Goal: Task Accomplishment & Management: Manage account settings

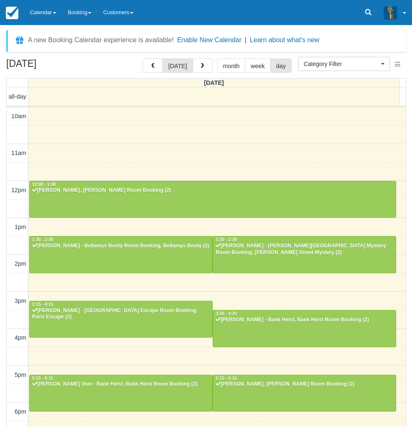
select select
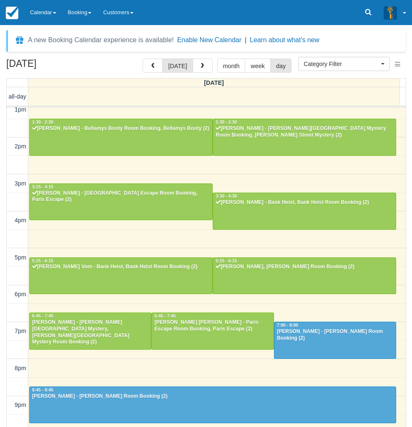
click at [0, 326] on div "[DATE] [DATE] month week day [DATE] all-day 10am 11am 12pm 1pm 2pm 3pm 4pm 5pm …" at bounding box center [206, 254] width 412 height 393
click at [46, 12] on link "Calendar" at bounding box center [43, 12] width 38 height 25
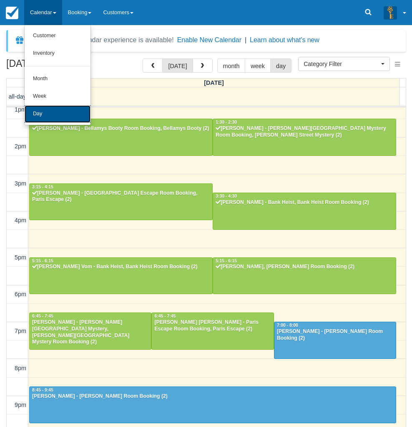
click at [45, 115] on link "Day" at bounding box center [58, 114] width 66 height 18
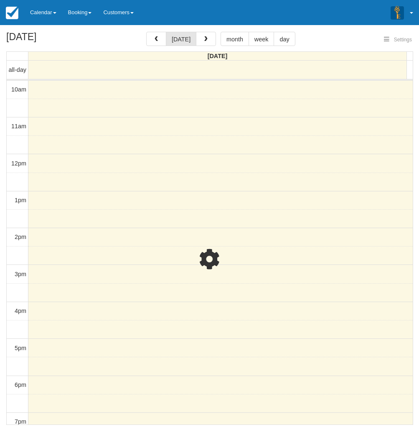
select select
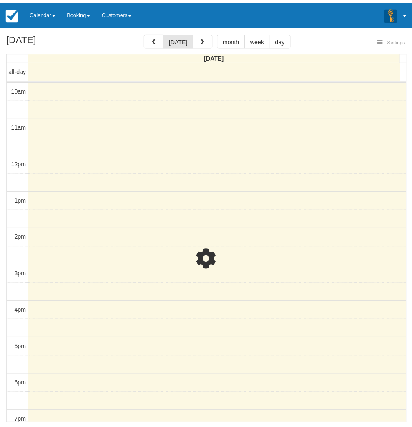
scroll to position [74, 0]
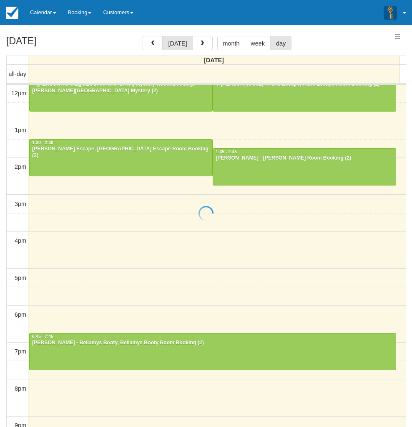
select select
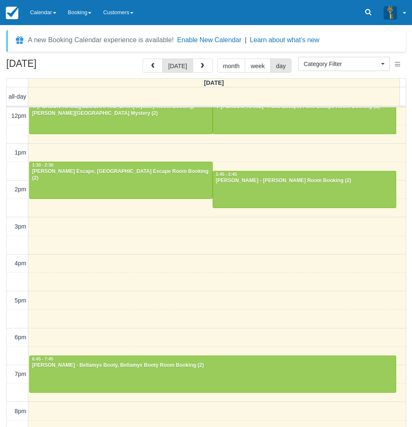
click at [4, 212] on div "September 28, 2025 today month week day Sunday all-day 10am 11am 12pm 1pm 2pm 3…" at bounding box center [206, 254] width 412 height 393
click at [45, 10] on link "Calendar" at bounding box center [43, 12] width 38 height 25
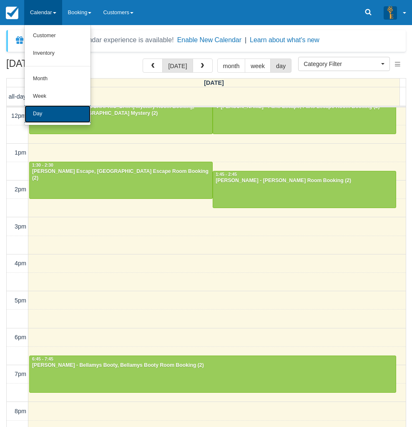
click at [40, 115] on link "Day" at bounding box center [58, 114] width 66 height 18
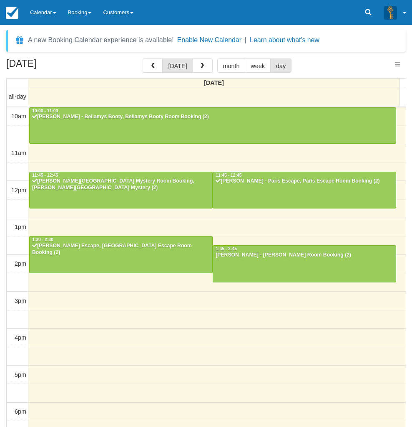
select select
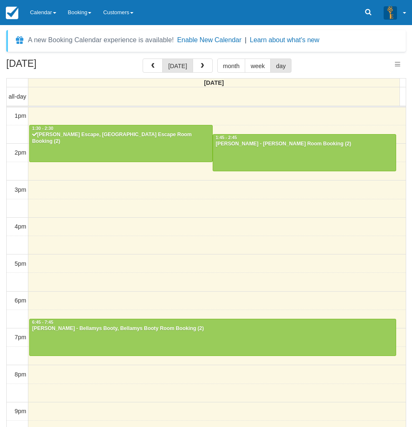
select select
click at [35, 10] on link "Calendar" at bounding box center [43, 12] width 38 height 25
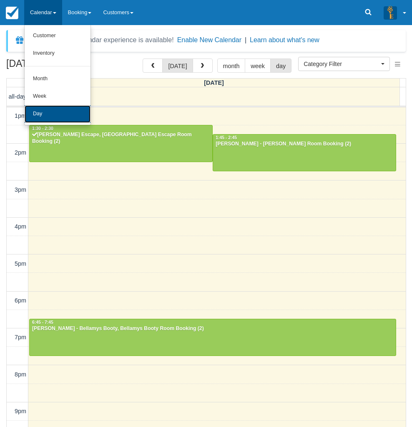
click at [41, 109] on link "Day" at bounding box center [58, 114] width 66 height 18
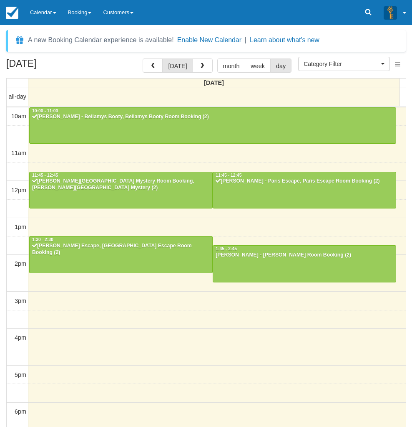
select select
